Goal: Information Seeking & Learning: Learn about a topic

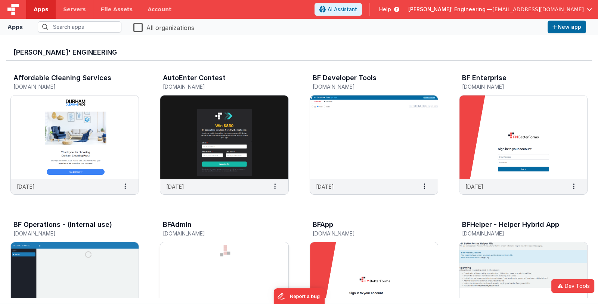
click at [207, 255] on img at bounding box center [224, 284] width 128 height 84
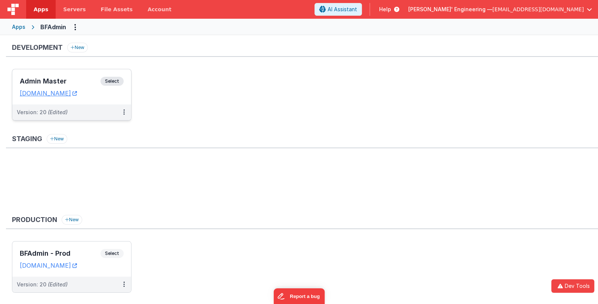
click at [68, 76] on div "Admin Master Select URLs admindev.fmbetterforms.com" at bounding box center [71, 86] width 119 height 35
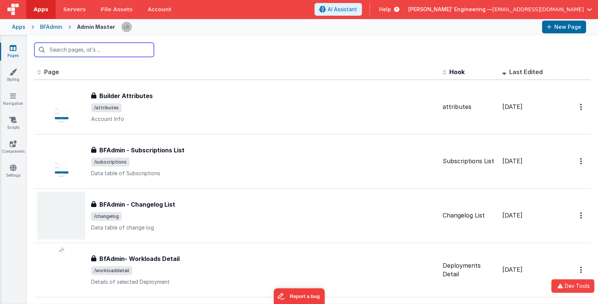
click at [108, 50] on input "text" at bounding box center [94, 50] width 120 height 14
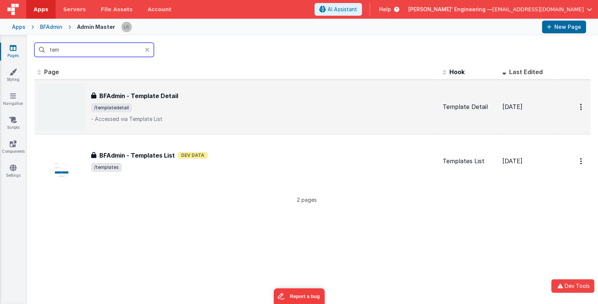
type input "tem"
click at [209, 113] on div "BFAdmin - Template Detail BFAdmin - Template Detail /templatedetail - Accessed …" at bounding box center [264, 106] width 346 height 31
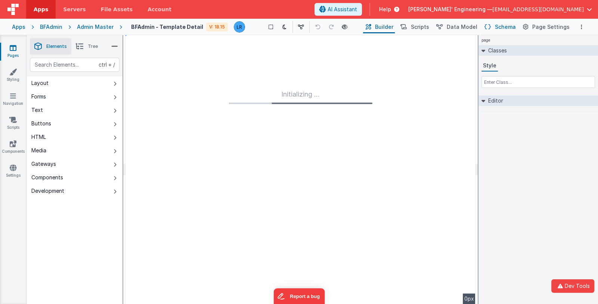
click at [513, 27] on span "Schema" at bounding box center [505, 26] width 21 height 7
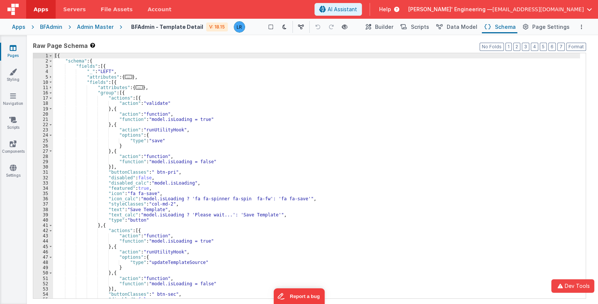
click at [303, 167] on div "[{ "schema" : { "fields" : [{ "_" : "LEFT" , "attributes" : { ... } , "fields" …" at bounding box center [316, 181] width 527 height 256
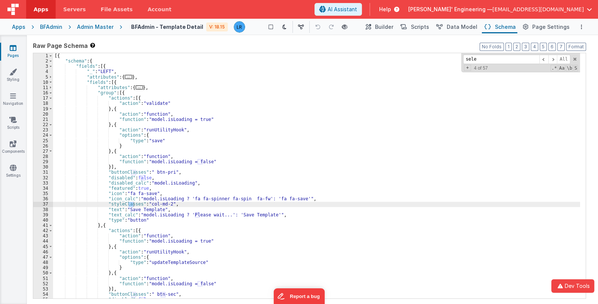
scroll to position [629, 0]
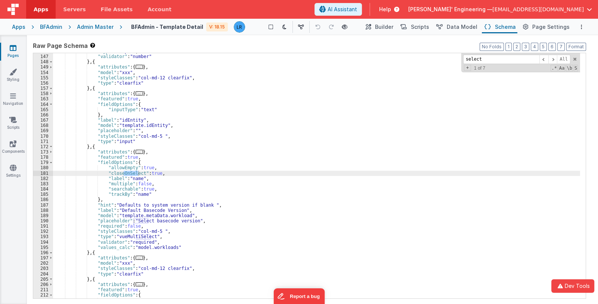
click at [97, 145] on div ""type" : "input" , "validator" : "number" } , { "attributes" : { ... } , "model…" at bounding box center [316, 177] width 527 height 256
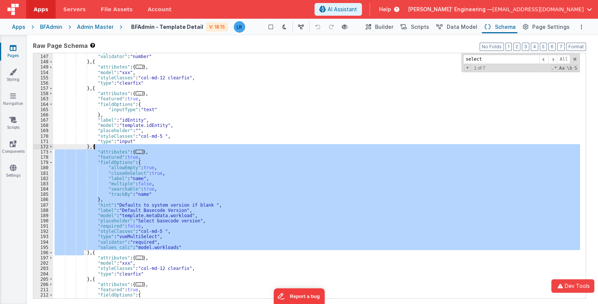
click at [97, 145] on div ""type" : "input" , "validator" : "number" } , { "attributes" : { ... } , "model…" at bounding box center [316, 177] width 527 height 256
drag, startPoint x: 90, startPoint y: 145, endPoint x: 86, endPoint y: 253, distance: 108.1
click at [86, 253] on div ""type" : "input" , "validator" : "number" } , { "attributes" : { ... } , "model…" at bounding box center [316, 177] width 527 height 256
click at [498, 59] on input "select" at bounding box center [502, 59] width 76 height 9
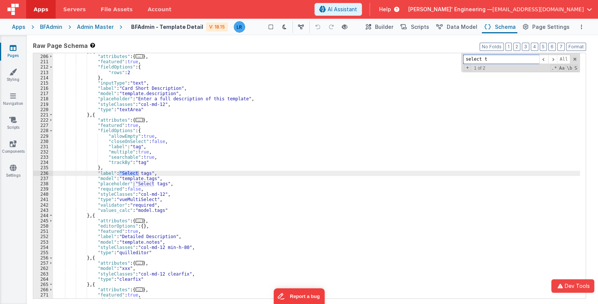
scroll to position [857, 0]
type input "select tag"
click at [98, 113] on div "} , { "attributes" : { ... } , "featured" : true , "fieldOptions" : { "rows" : …" at bounding box center [316, 177] width 527 height 256
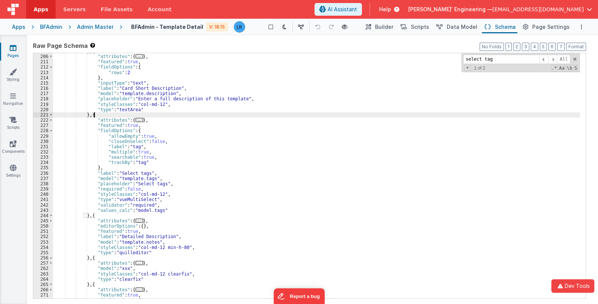
click at [98, 113] on div "} , { "attributes" : { ... } , "featured" : true , "fieldOptions" : { "rows" : …" at bounding box center [316, 177] width 527 height 256
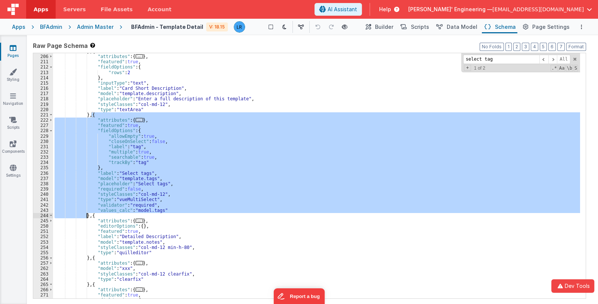
drag, startPoint x: 92, startPoint y: 114, endPoint x: 87, endPoint y: 213, distance: 99.2
click at [87, 213] on div "} , { "attributes" : { ... } , "featured" : true , "fieldOptions" : { "rows" : …" at bounding box center [316, 177] width 527 height 256
click at [457, 25] on span "Data Model" at bounding box center [462, 26] width 31 height 7
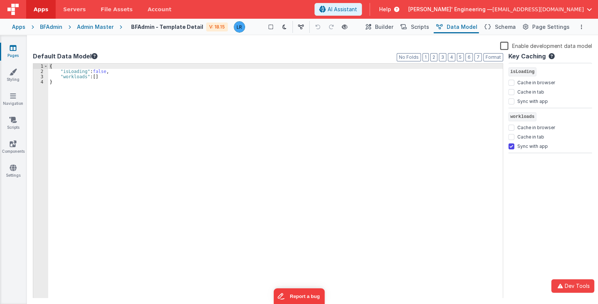
click at [507, 44] on label "Enable development data model" at bounding box center [547, 45] width 92 height 9
click at [0, 0] on input "Enable development data model" at bounding box center [0, 0] width 0 height 0
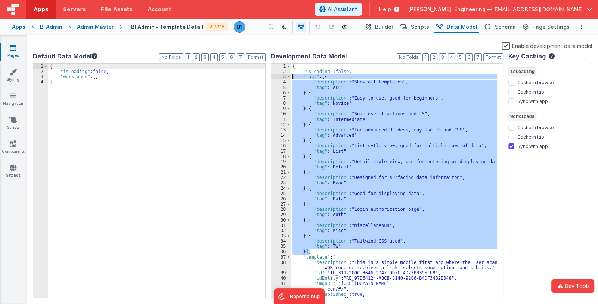
drag, startPoint x: 310, startPoint y: 246, endPoint x: 293, endPoint y: 76, distance: 171.0
click at [293, 76] on div "{ "isLoading" : false , "tags" : [{ "description" : "Show all templates" , "tag…" at bounding box center [394, 186] width 207 height 245
click at [509, 47] on label "Enable development data model" at bounding box center [547, 45] width 90 height 9
click at [0, 0] on input "Enable development data model" at bounding box center [0, 0] width 0 height 0
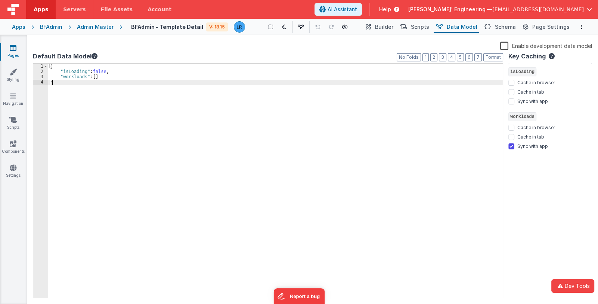
click at [225, 113] on div "{ "isLoading" : false , "workloads" : [ ] }" at bounding box center [275, 186] width 455 height 245
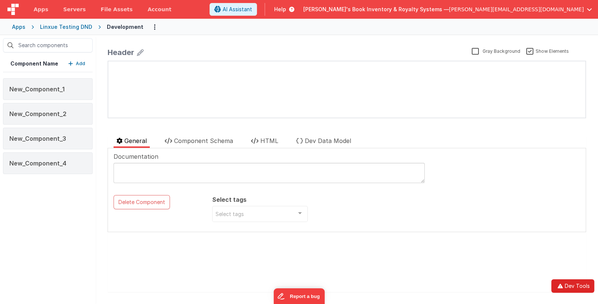
click at [566, 284] on button "Dev Tools" at bounding box center [573, 285] width 43 height 13
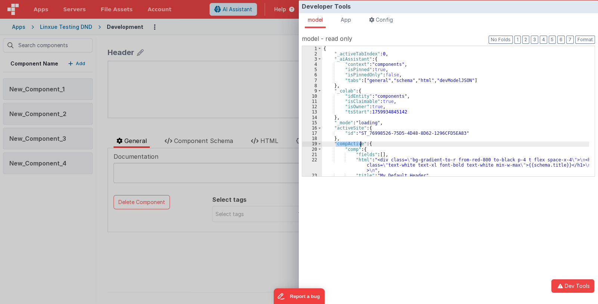
drag, startPoint x: 337, startPoint y: 143, endPoint x: 360, endPoint y: 144, distance: 23.6
click at [360, 144] on div "{ "_activeTabIndex" : 0 , "_aiAssistant" : { "context" : "components" , "isPinn…" at bounding box center [455, 116] width 267 height 141
click at [256, 130] on div "Developer Tools model App Params Log (8) Misc Windows Config model - read only …" at bounding box center [299, 152] width 598 height 304
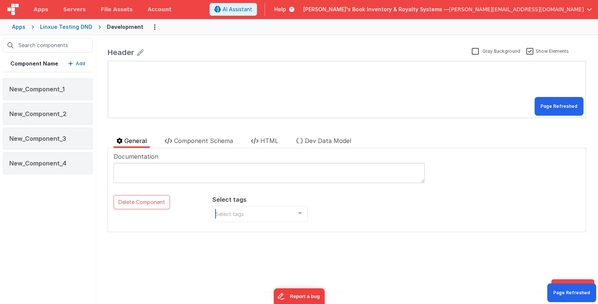
click at [261, 214] on div "Select tags" at bounding box center [260, 214] width 96 height 16
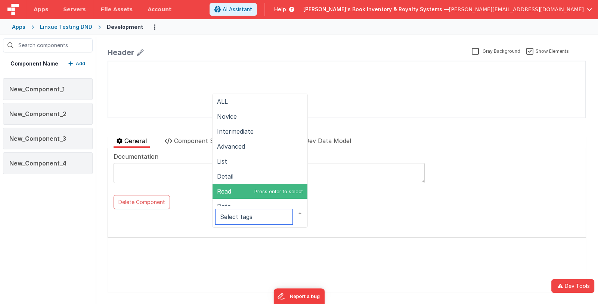
click at [254, 191] on span "Read" at bounding box center [260, 191] width 95 height 15
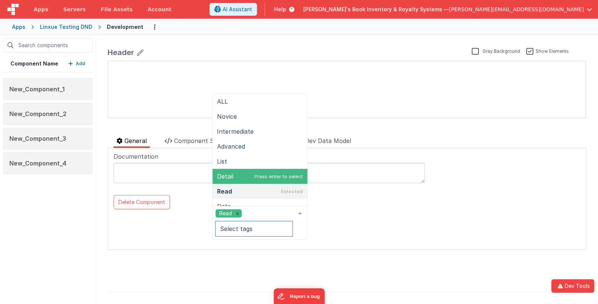
click at [274, 169] on span "Detail" at bounding box center [260, 176] width 95 height 15
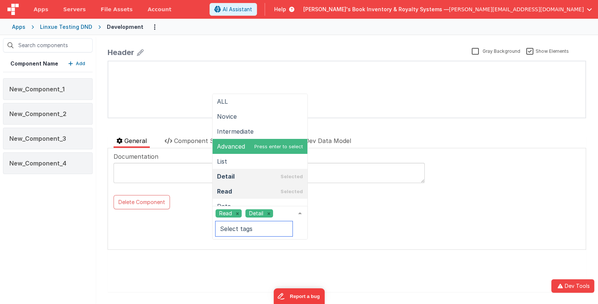
click at [272, 143] on span "Advanced" at bounding box center [260, 146] width 95 height 15
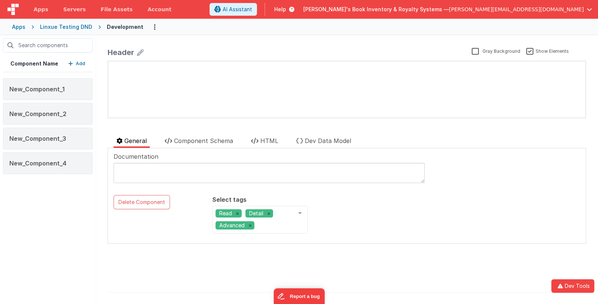
click at [346, 207] on div "Delete Component Select tags Read Detail Advanced ALL Novice Intermediate Advan…" at bounding box center [347, 217] width 467 height 44
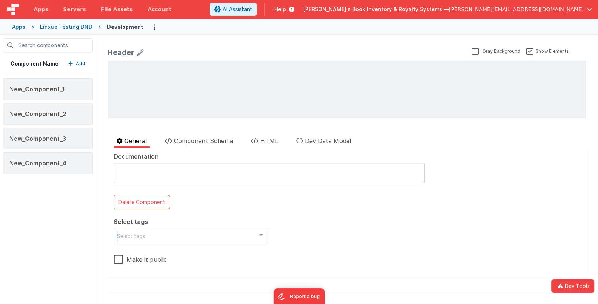
click at [163, 233] on div "Select tags" at bounding box center [192, 236] width 156 height 16
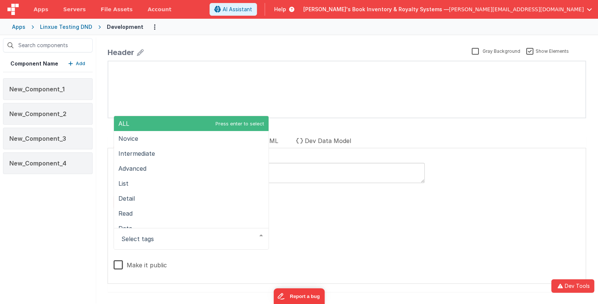
click at [288, 237] on div "Documentation Delete Component Select tags ALL Novice Intermediate Advanced Lis…" at bounding box center [347, 215] width 467 height 127
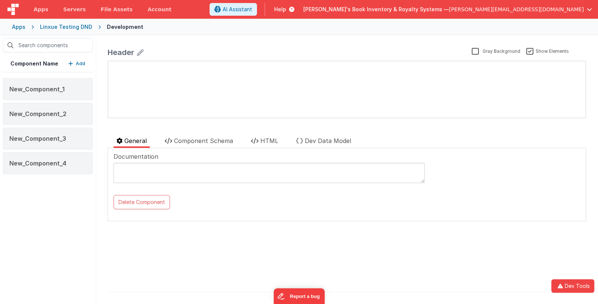
click at [19, 27] on div "Apps" at bounding box center [18, 26] width 13 height 7
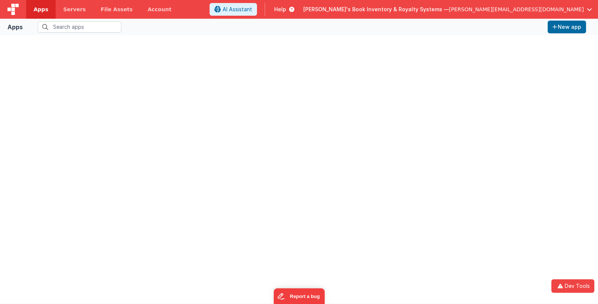
click at [40, 11] on span "Apps" at bounding box center [41, 9] width 15 height 7
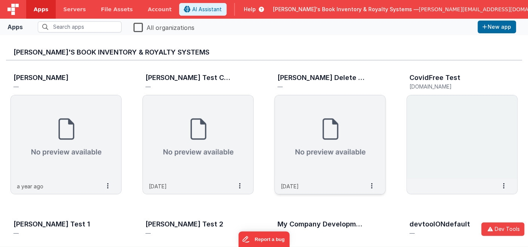
scroll to position [117, 0]
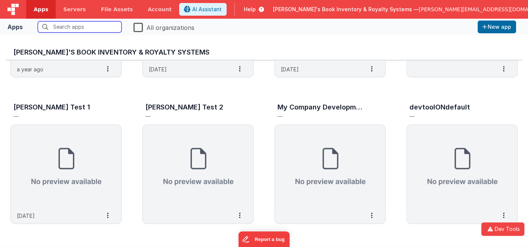
click at [90, 26] on input "text" at bounding box center [80, 26] width 84 height 11
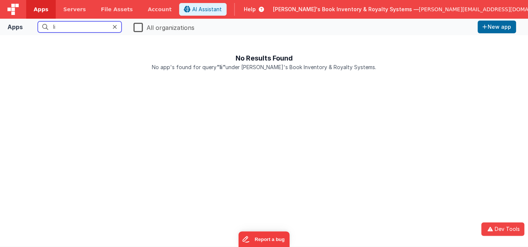
scroll to position [0, 0]
type input "linxu"
click at [389, 8] on span "[PERSON_NAME]'s Book Inventory & Royalty Systems —" at bounding box center [346, 9] width 146 height 7
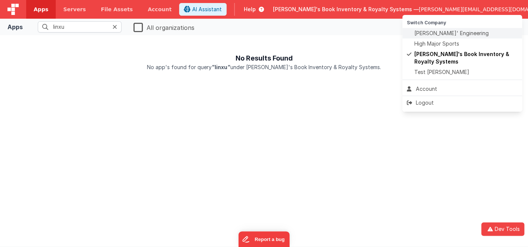
click at [428, 32] on span "Delfs' Engineering" at bounding box center [451, 33] width 74 height 7
